Goal: Task Accomplishment & Management: Manage account settings

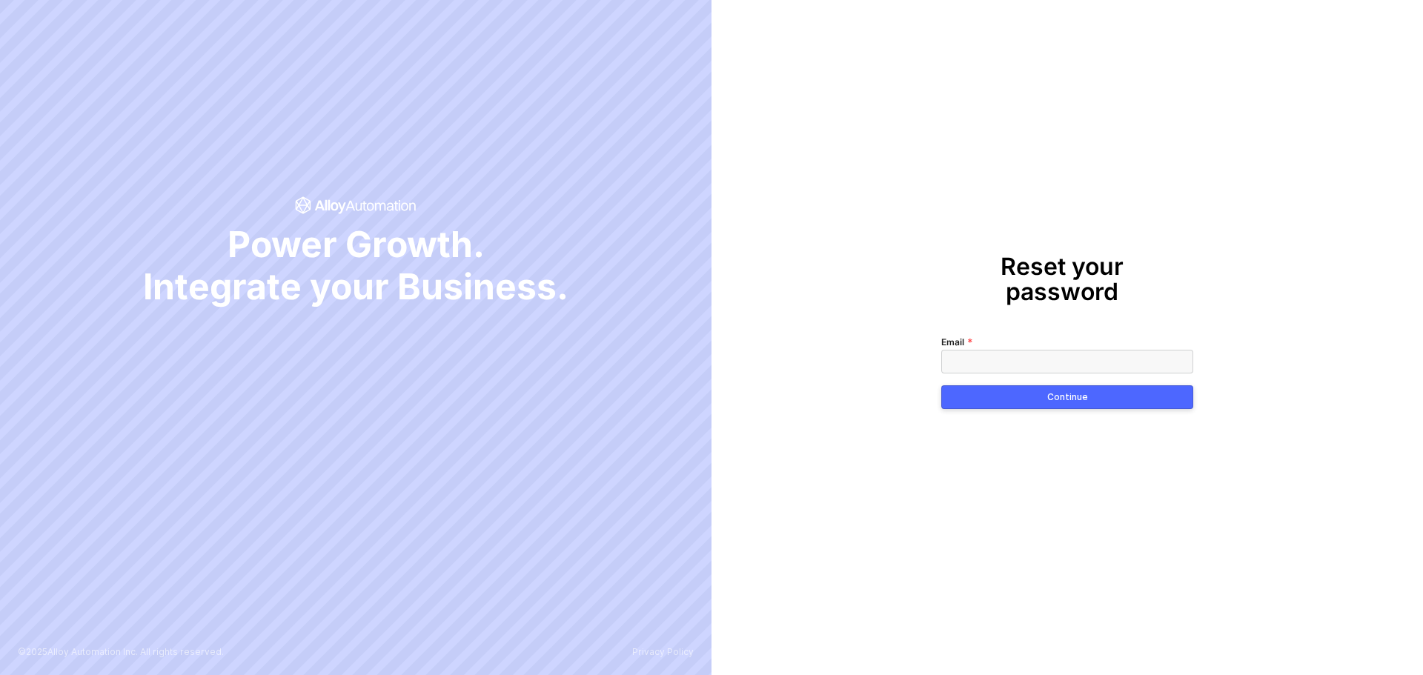
click at [1032, 350] on input "Email" at bounding box center [1067, 362] width 252 height 24
type input "[EMAIL_ADDRESS][DOMAIN_NAME]"
click at [982, 385] on button "Continue" at bounding box center [1067, 397] width 252 height 24
click at [1033, 350] on span at bounding box center [1067, 362] width 252 height 24
click at [941, 385] on button "Continue" at bounding box center [1067, 397] width 252 height 24
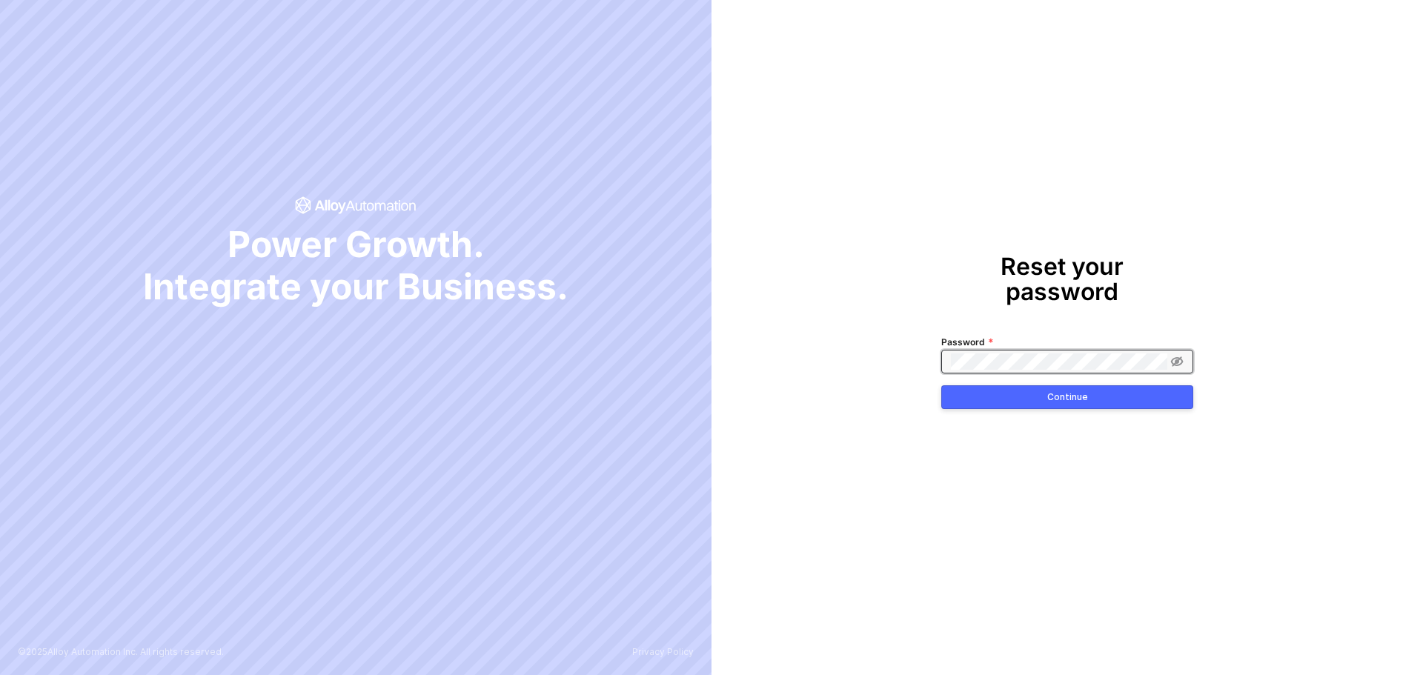
click at [941, 385] on button "Continue" at bounding box center [1067, 397] width 252 height 24
drag, startPoint x: 1187, startPoint y: 335, endPoint x: 1181, endPoint y: 344, distance: 10.7
click at [1184, 339] on div "Password" at bounding box center [1067, 353] width 252 height 40
click at [1180, 356] on icon at bounding box center [1177, 361] width 13 height 10
click at [822, 337] on div "Reset your password Password Continue" at bounding box center [1066, 337] width 711 height 675
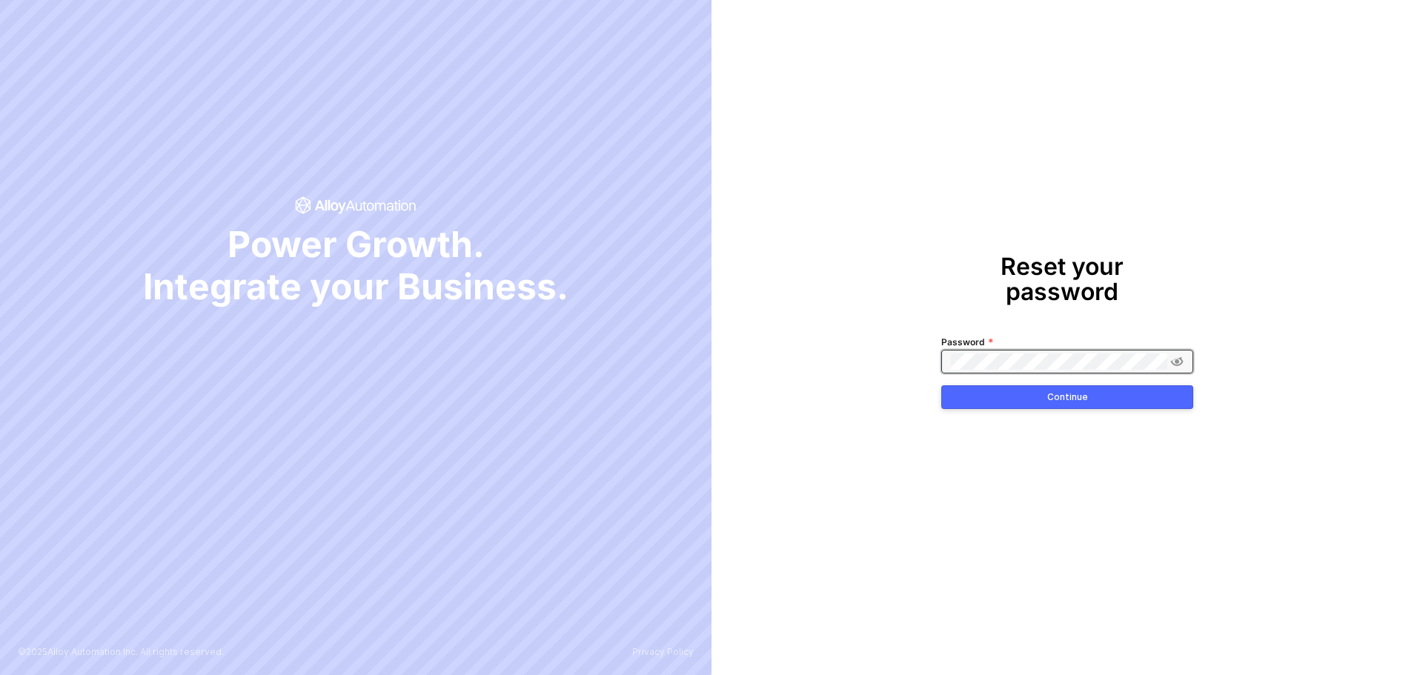
click at [1072, 391] on div "Continue" at bounding box center [1067, 397] width 41 height 12
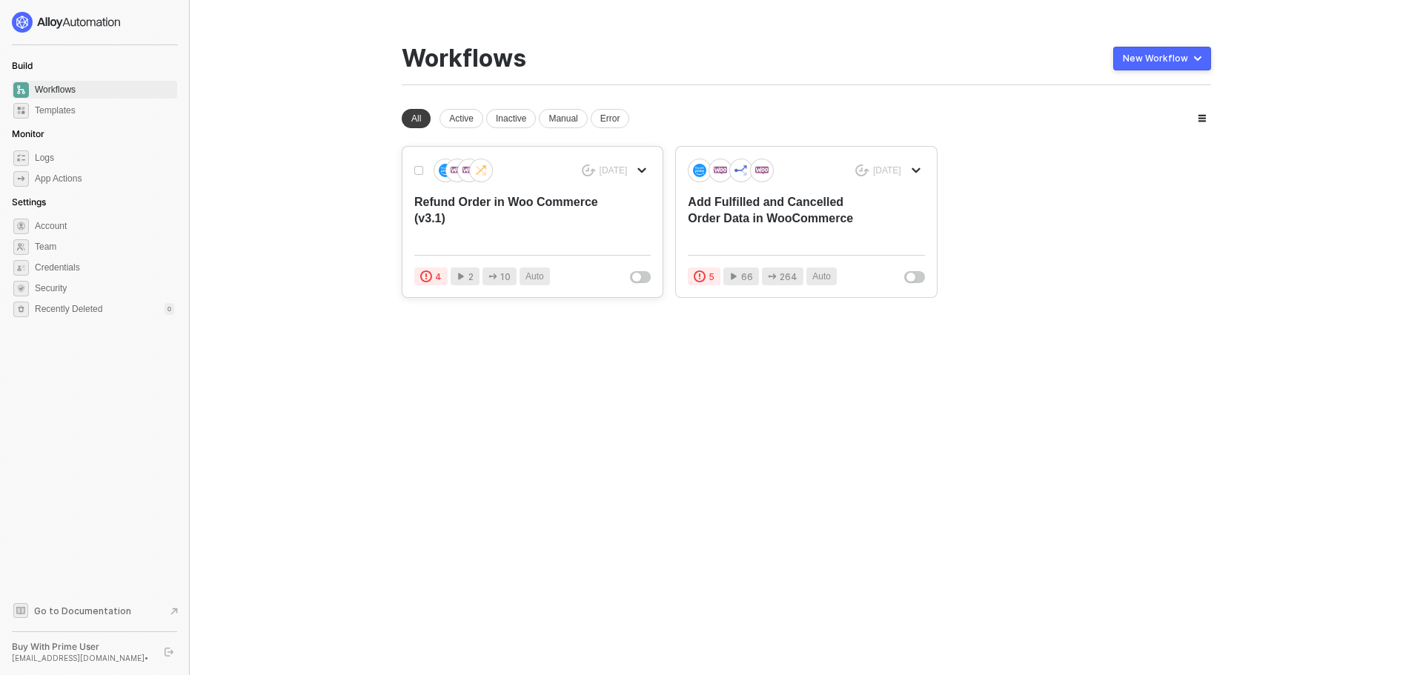
drag, startPoint x: 667, startPoint y: 427, endPoint x: 495, endPoint y: 291, distance: 218.9
click at [667, 426] on div "You need to expand your browser window or switch to a computer with a bigger sc…" at bounding box center [806, 337] width 845 height 675
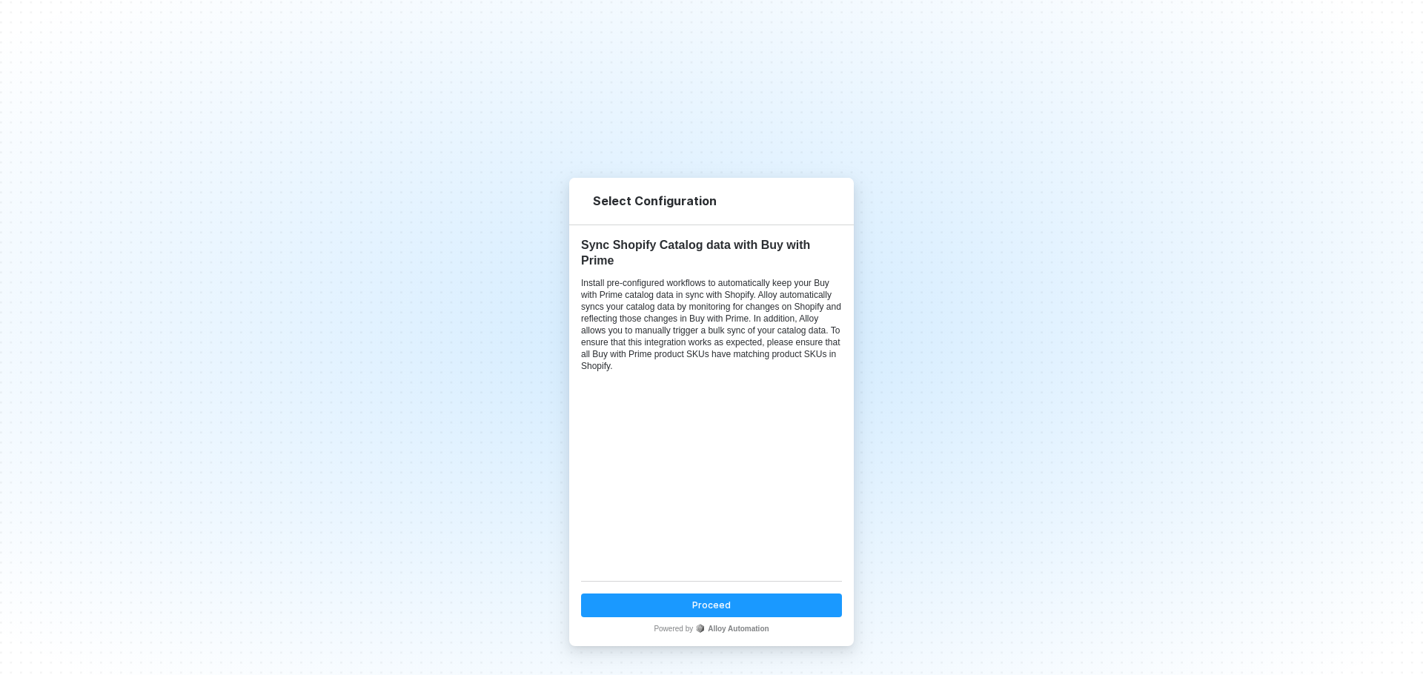
click at [734, 607] on button "Proceed" at bounding box center [711, 605] width 261 height 24
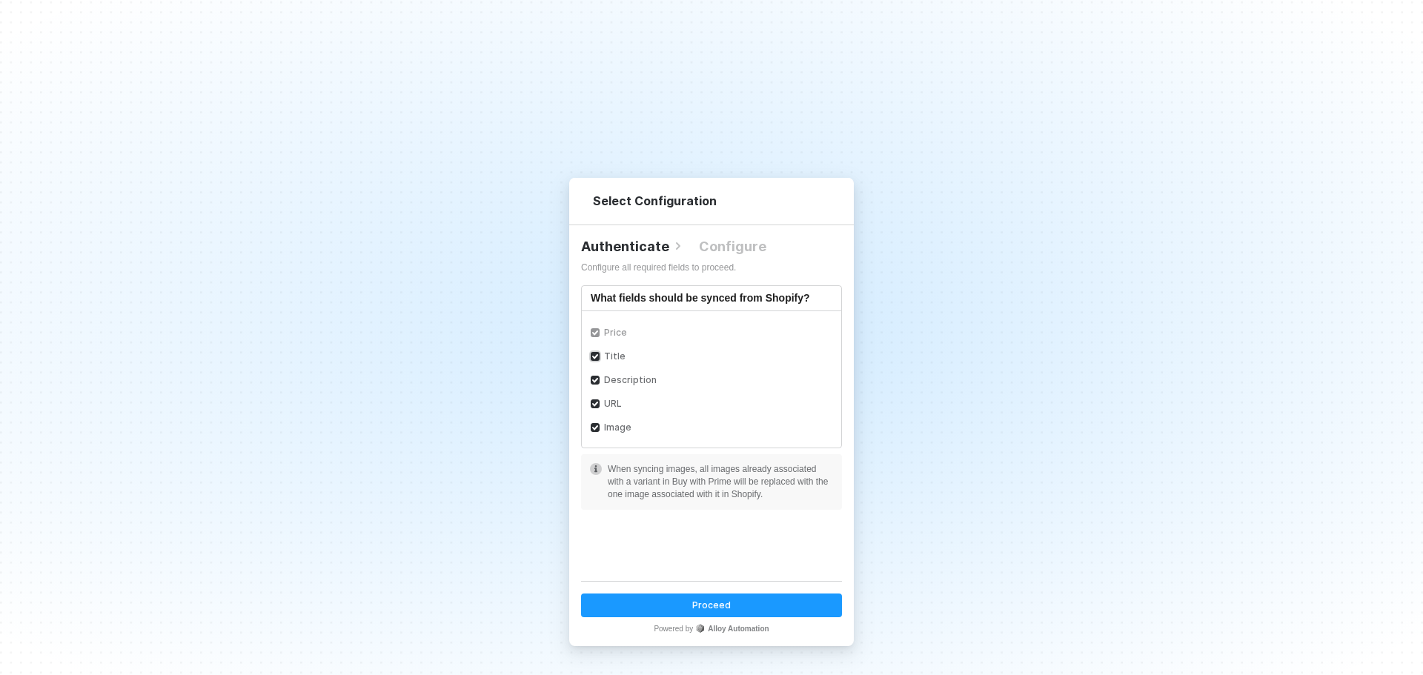
click at [615, 359] on div "Title" at bounding box center [614, 356] width 21 height 13
click at [601, 359] on input "Title" at bounding box center [596, 357] width 10 height 10
checkbox input "false"
click at [622, 378] on div "Description" at bounding box center [630, 379] width 53 height 13
click at [601, 378] on input "Description" at bounding box center [596, 381] width 10 height 10
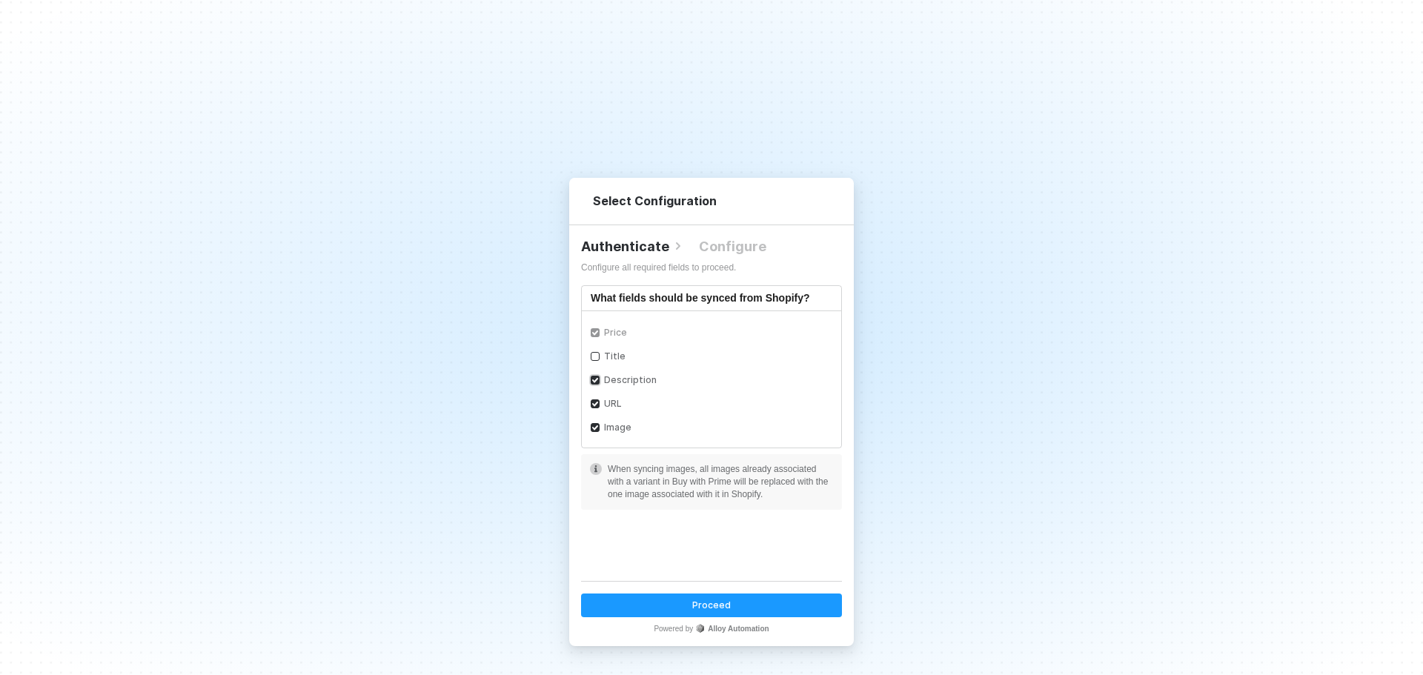
checkbox input "false"
click at [606, 406] on div "URL" at bounding box center [613, 403] width 18 height 13
click at [601, 406] on input "URL" at bounding box center [596, 404] width 10 height 10
checkbox input "false"
click at [613, 425] on div "Image" at bounding box center [617, 427] width 27 height 13
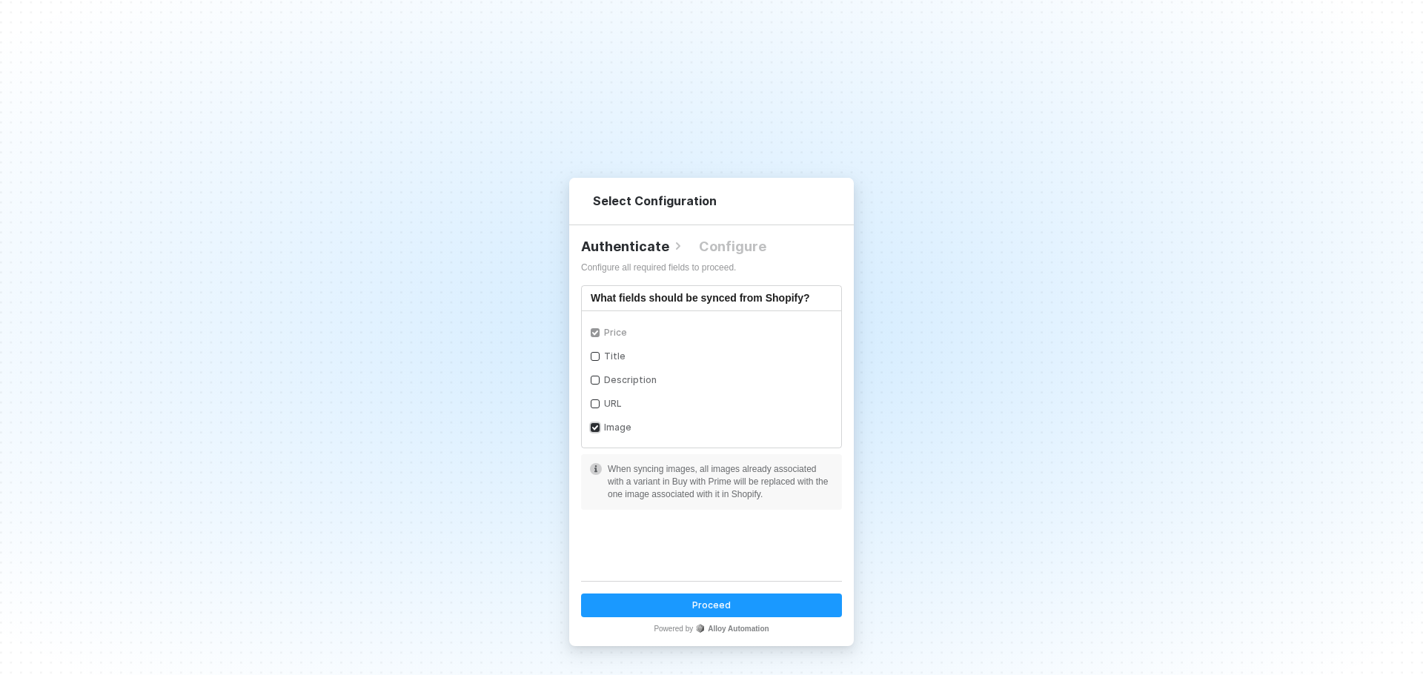
click at [601, 425] on input "Image" at bounding box center [596, 428] width 10 height 10
checkbox input "false"
